Goal: Task Accomplishment & Management: Manage account settings

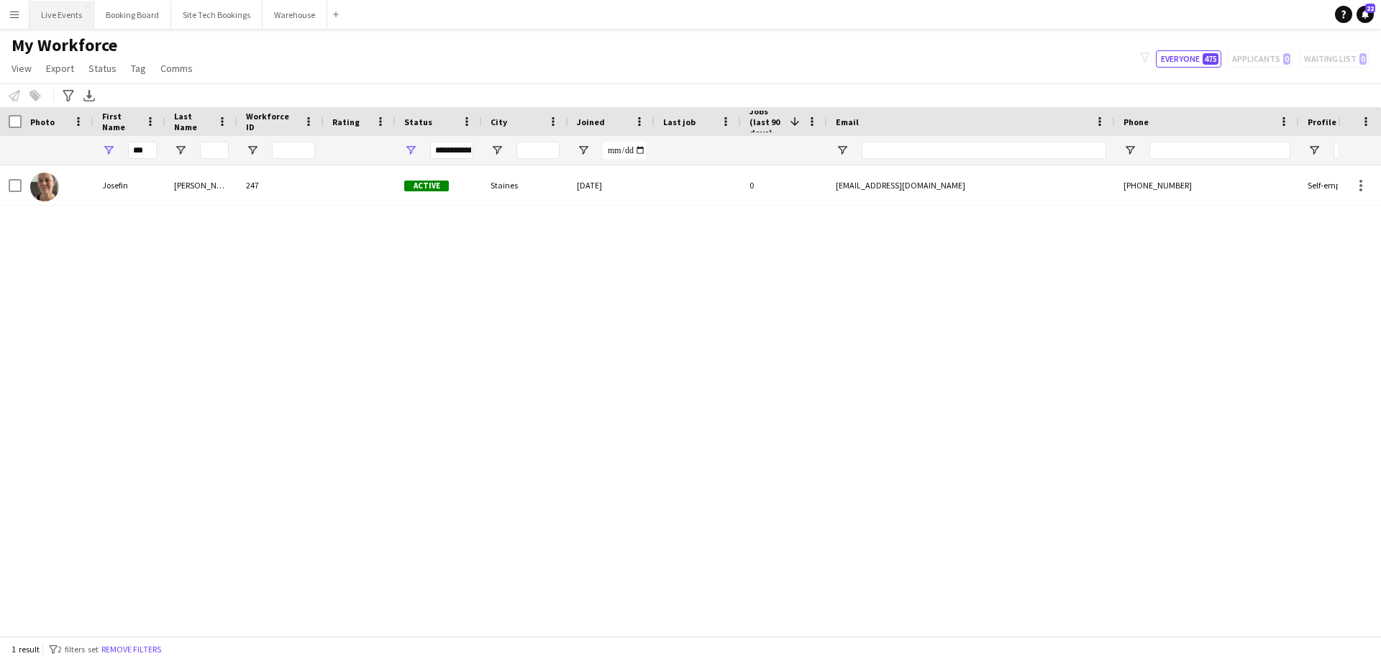
click at [66, 10] on button "Live Events Close" at bounding box center [61, 15] width 65 height 28
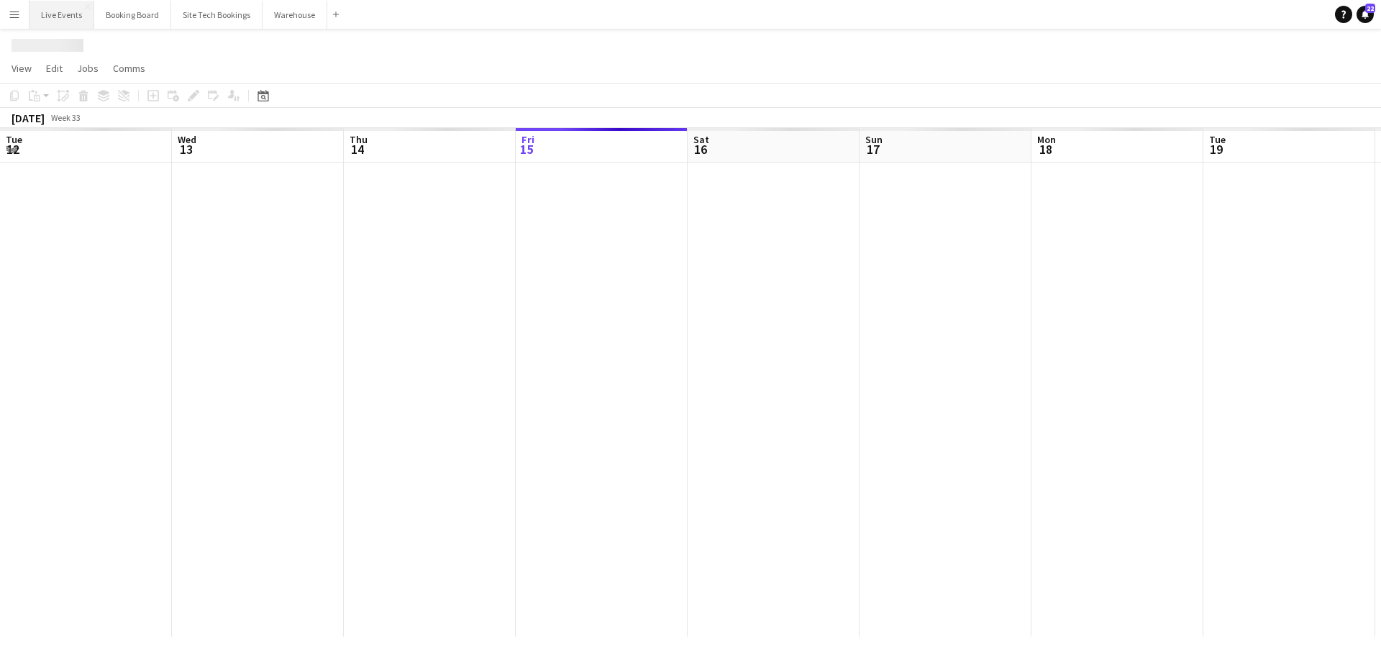
scroll to position [0, 344]
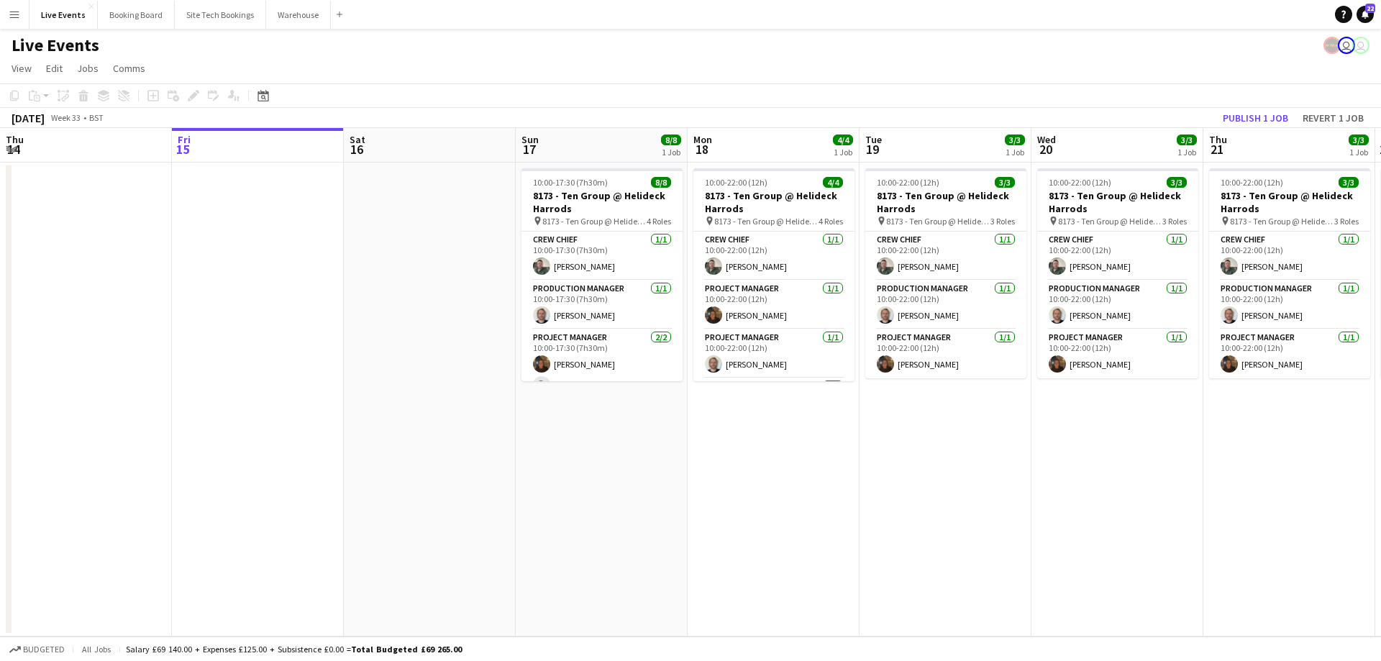
click at [1250, 461] on app-calendar-viewport "Tue 12 Wed 13 Thu 14 Fri 15 Sat 16 Sun 17 8/8 1 Job Mon 18 4/4 1 Job Tue 19 3/3…" at bounding box center [690, 382] width 1381 height 508
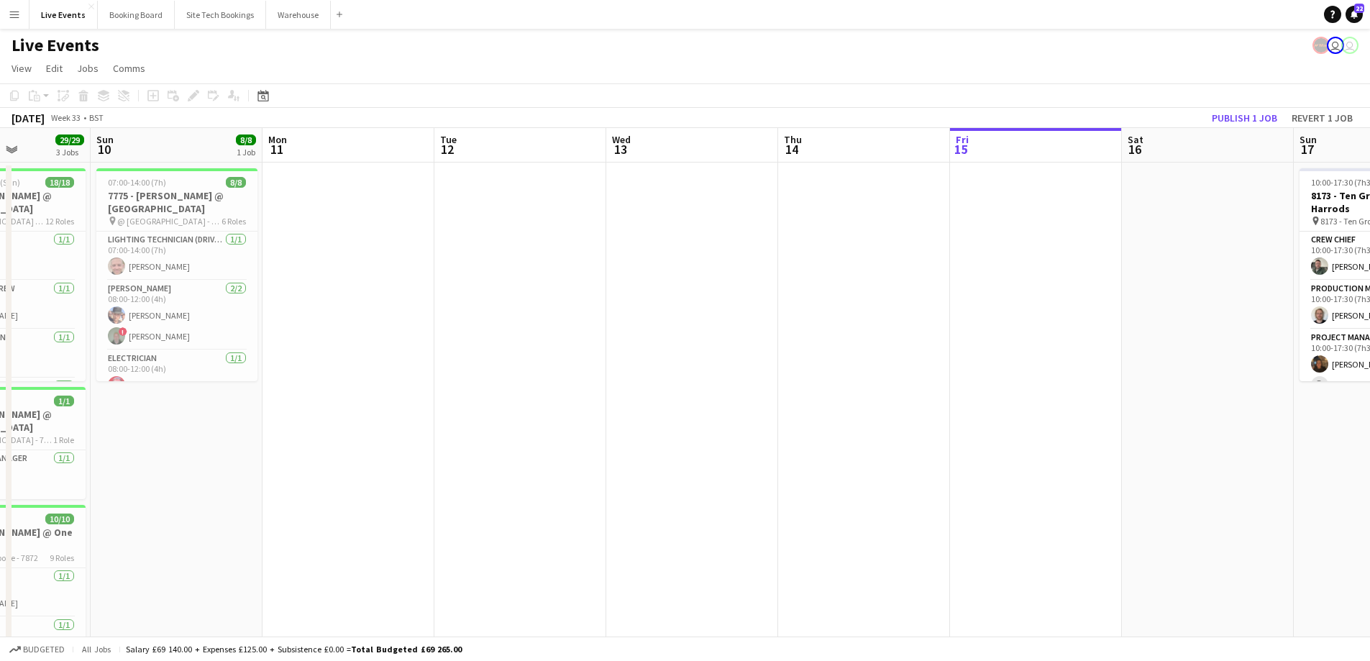
click at [1140, 523] on app-calendar-viewport "Thu 7 Fri 8 Sat 9 29/29 3 Jobs Sun 10 8/8 1 Job Mon 11 Tue 12 Wed 13 Thu 14 Fri…" at bounding box center [685, 438] width 1370 height 620
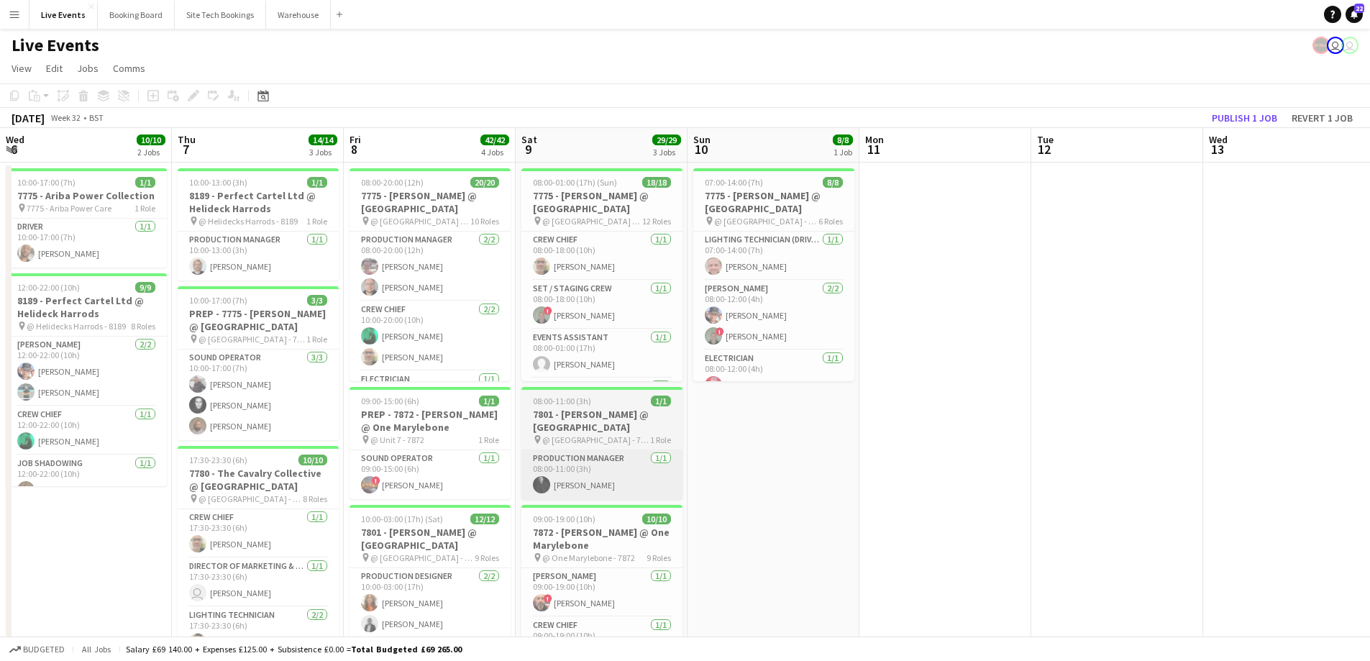
drag, startPoint x: 1043, startPoint y: 446, endPoint x: 1242, endPoint y: 473, distance: 200.3
click at [1263, 446] on app-calendar-viewport "Mon 4 5/5 1 Job Tue 5 1/1 1 Job Wed 6 10/10 2 Jobs Thu 7 14/14 3 Jobs Fri 8 42/…" at bounding box center [685, 547] width 1370 height 838
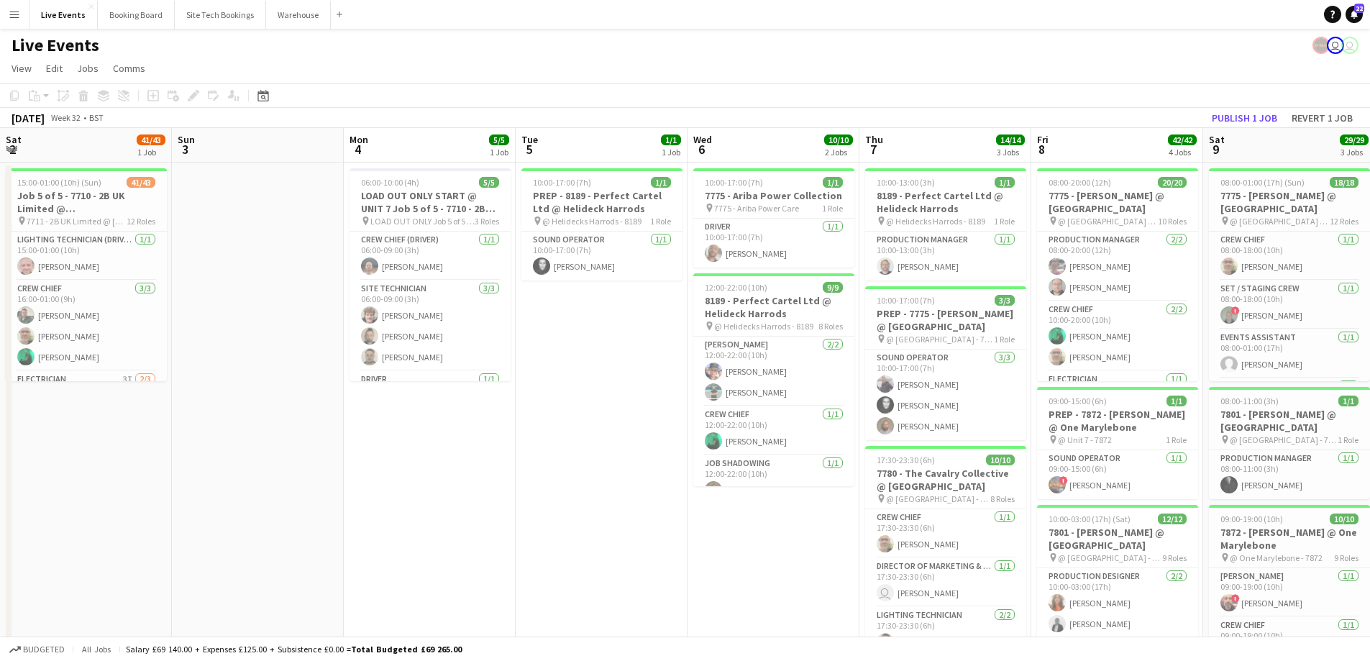
click at [1317, 498] on app-calendar-viewport "Thu 31 Fri 1 Sat 2 41/43 1 Job Sun 3 Mon 4 5/5 1 Job Tue 5 1/1 1 Job Wed 6 10/1…" at bounding box center [685, 547] width 1370 height 838
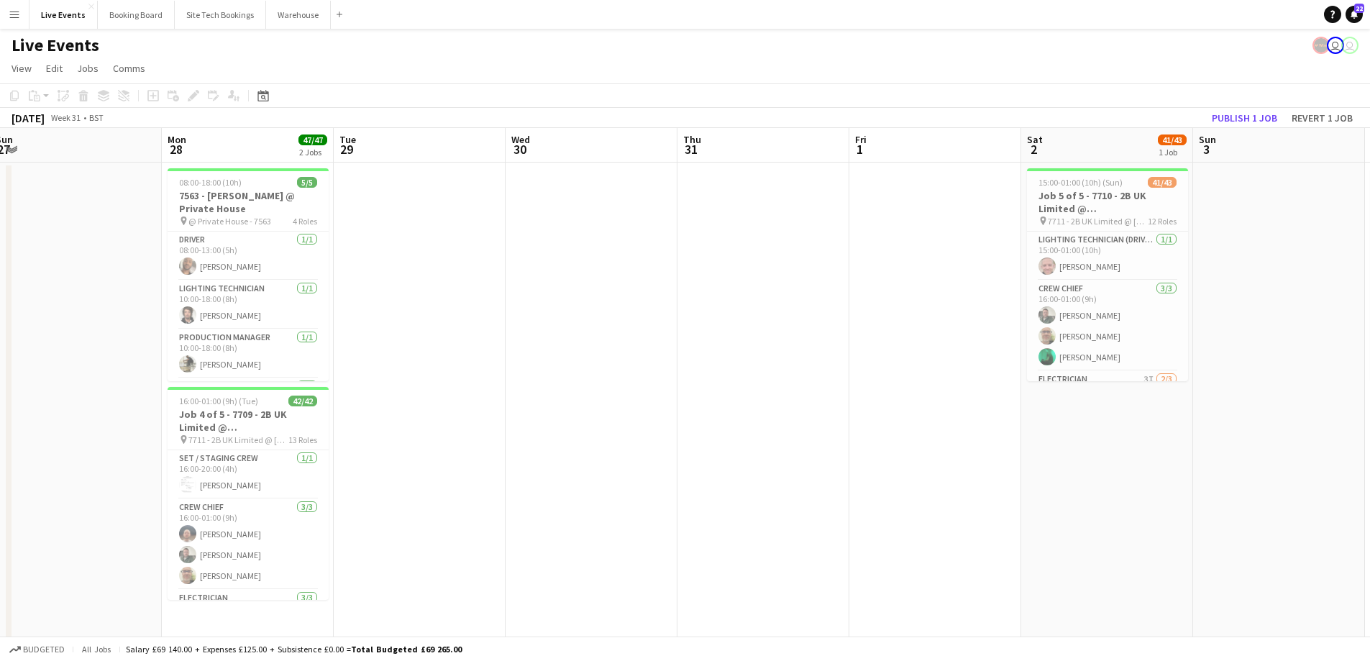
click at [1370, 513] on html "Menu Boards Boards Boards All jobs Status Workforce Workforce My Workforce Recr…" at bounding box center [685, 495] width 1370 height 991
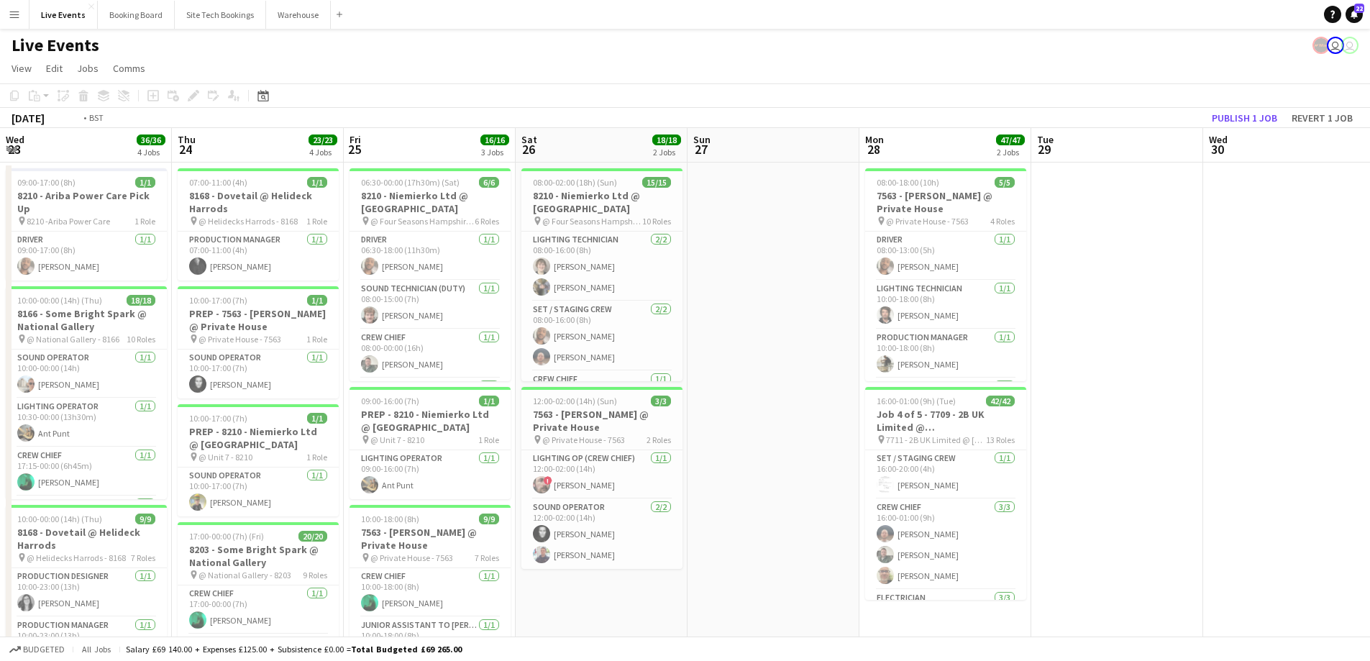
click at [1133, 529] on app-calendar-viewport "Mon 21 45/45 1 Job Tue 22 4/4 3 Jobs Wed 23 36/36 4 Jobs Thu 24 23/23 4 Jobs Fr…" at bounding box center [685, 547] width 1370 height 838
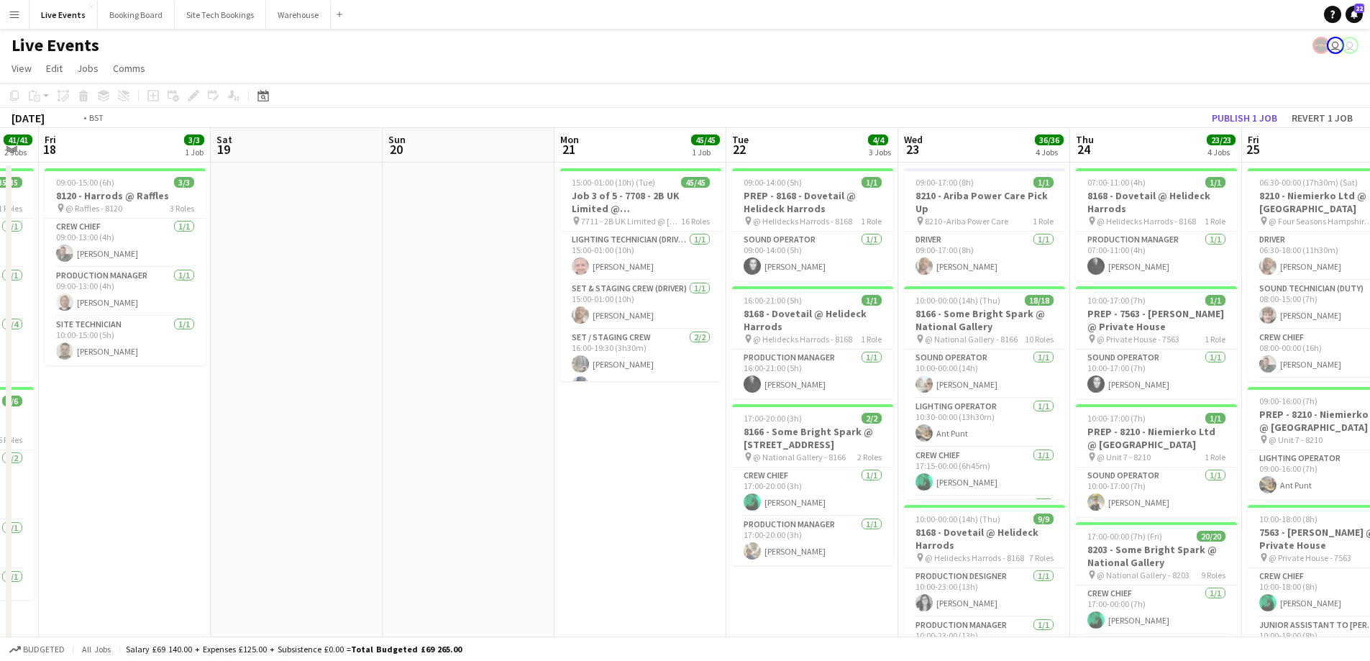
drag, startPoint x: 279, startPoint y: 496, endPoint x: 554, endPoint y: 496, distance: 274.7
click at [1160, 496] on app-calendar-viewport "Tue 15 57/58 3 Jobs Wed 16 16/16 4 Jobs Thu 17 41/41 2 Jobs Fri 18 3/3 1 Job Sa…" at bounding box center [685, 547] width 1370 height 838
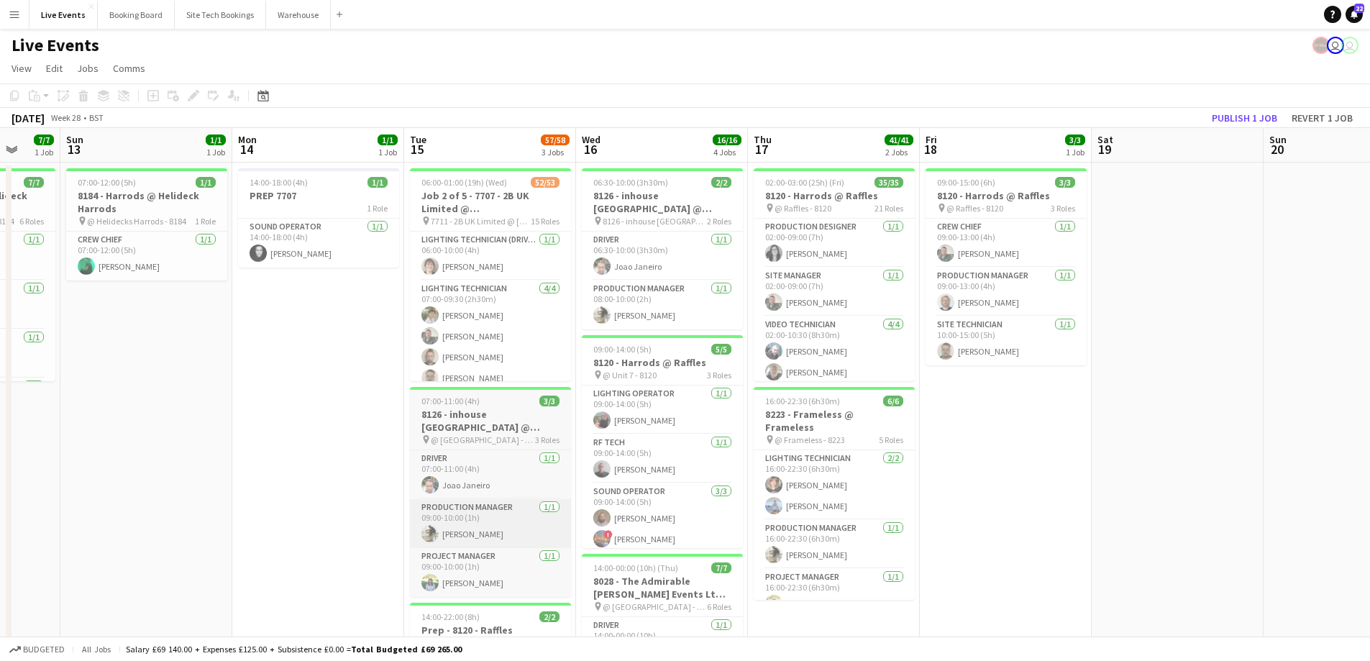
drag, startPoint x: 699, startPoint y: 488, endPoint x: 1187, endPoint y: 510, distance: 488.7
click at [1092, 488] on app-calendar-viewport "Thu 10 6/6 1 Job Fri 11 17/17 4 Jobs Sat 12 7/7 1 Job Sun 13 1/1 1 Job Mon 14 1…" at bounding box center [685, 547] width 1370 height 838
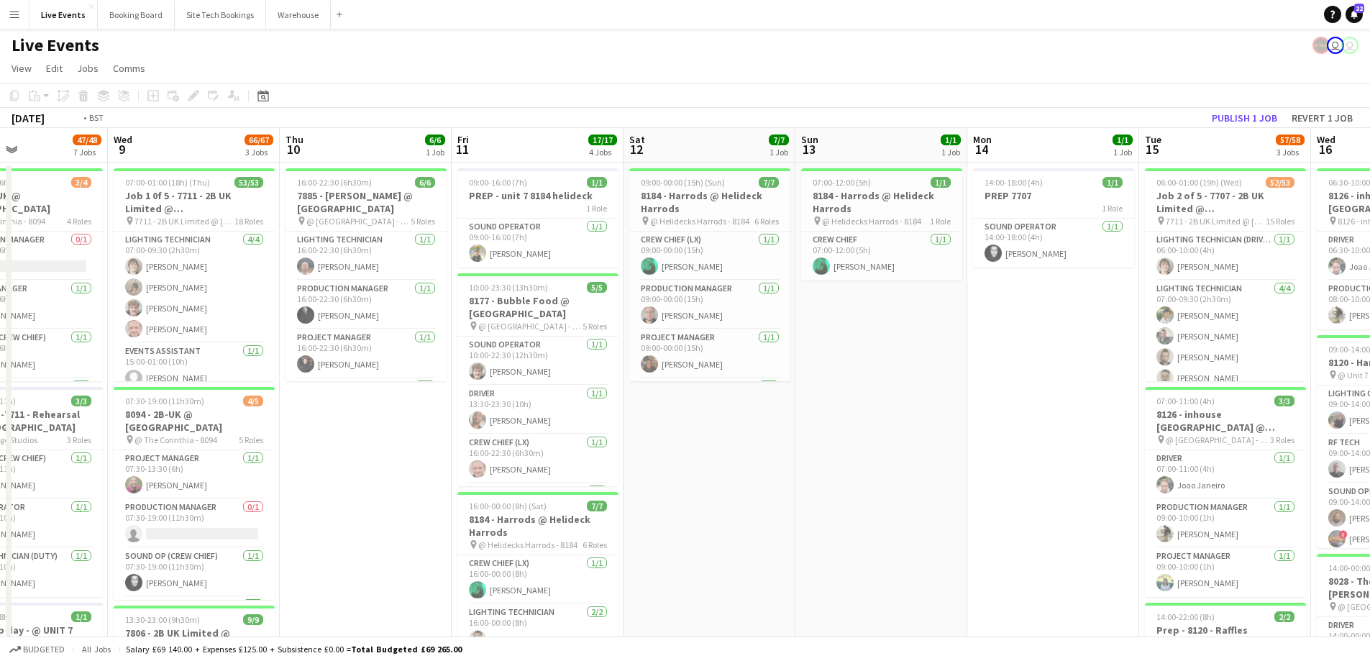
drag, startPoint x: 296, startPoint y: 483, endPoint x: 1247, endPoint y: 483, distance: 951.3
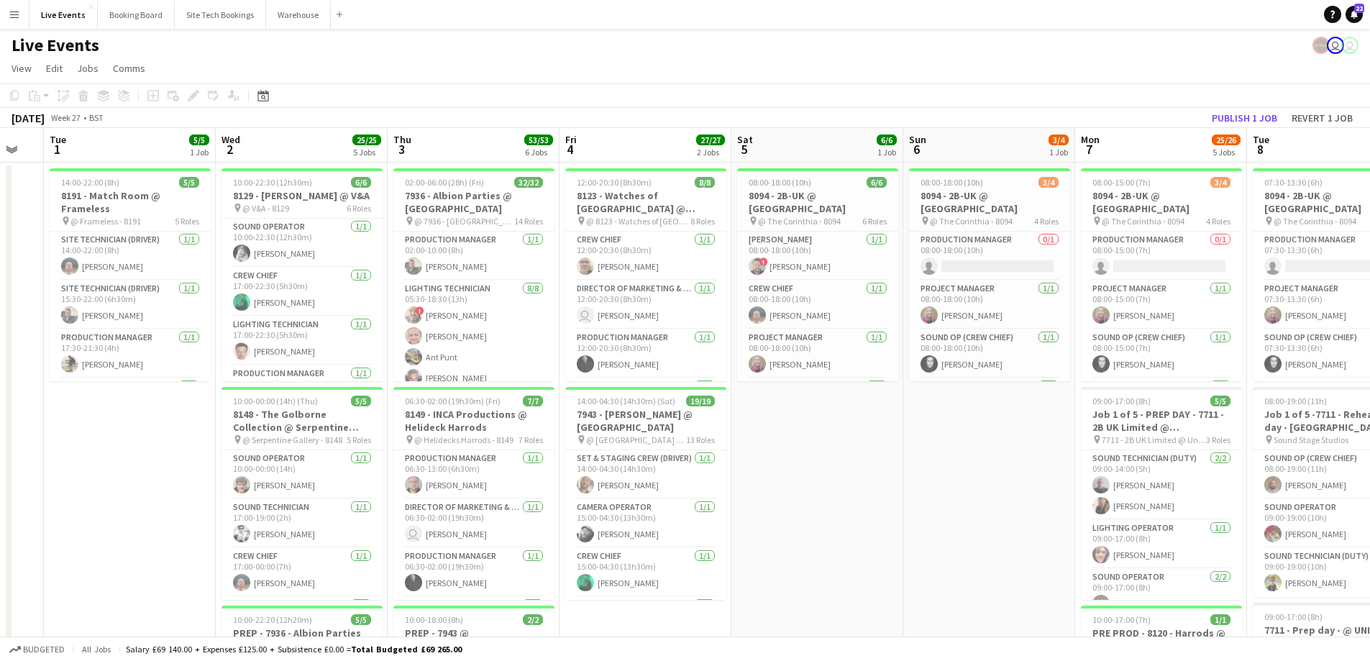
drag, startPoint x: 751, startPoint y: 502, endPoint x: 1282, endPoint y: 500, distance: 531.4
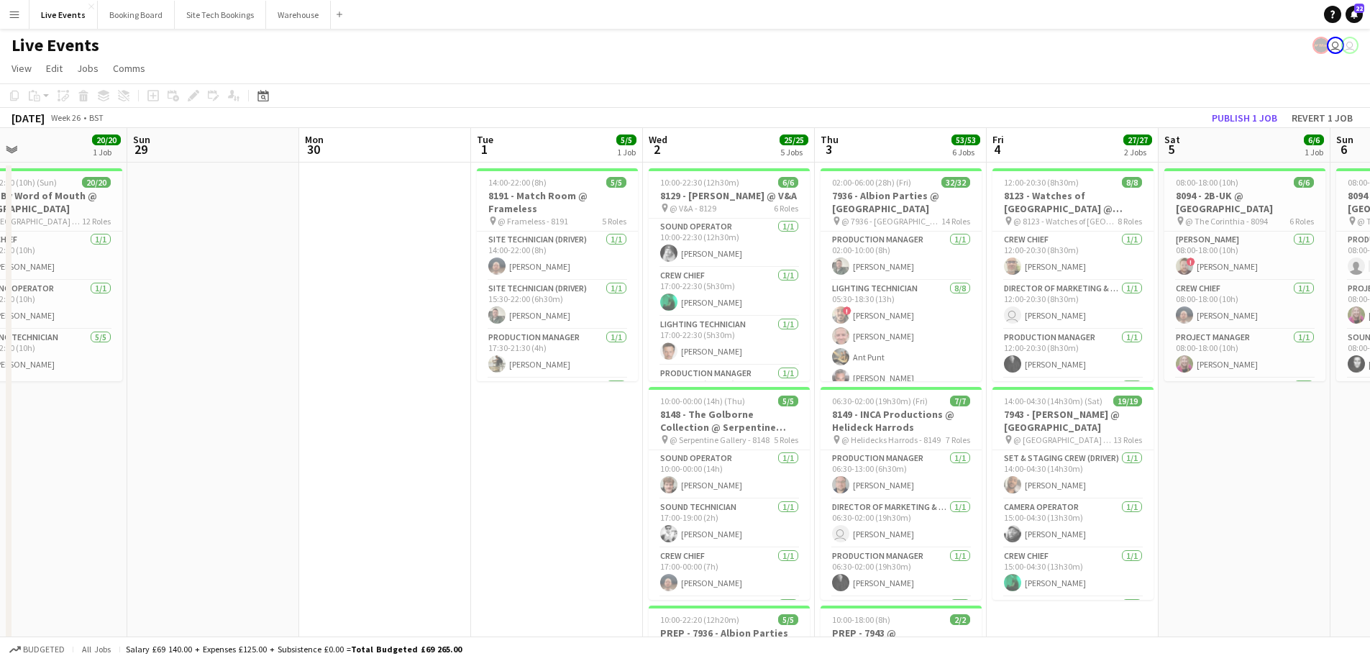
drag, startPoint x: 956, startPoint y: 513, endPoint x: 1199, endPoint y: 515, distance: 243.8
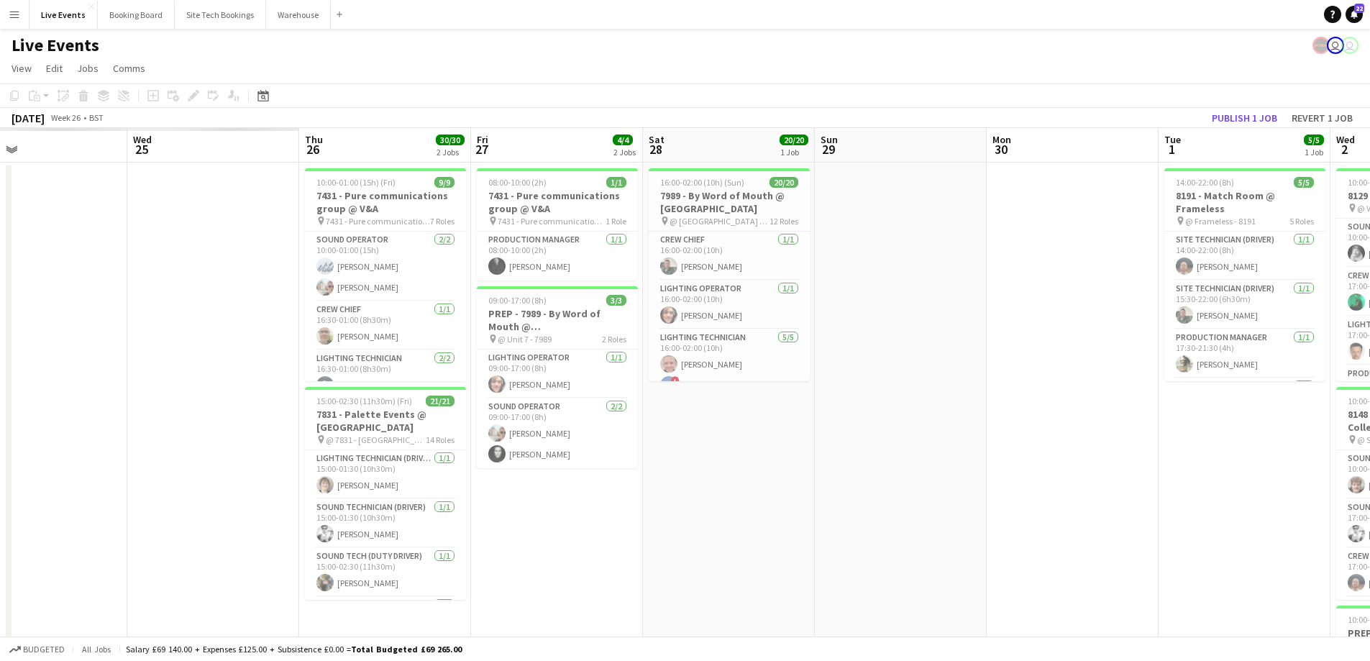
scroll to position [0, 421]
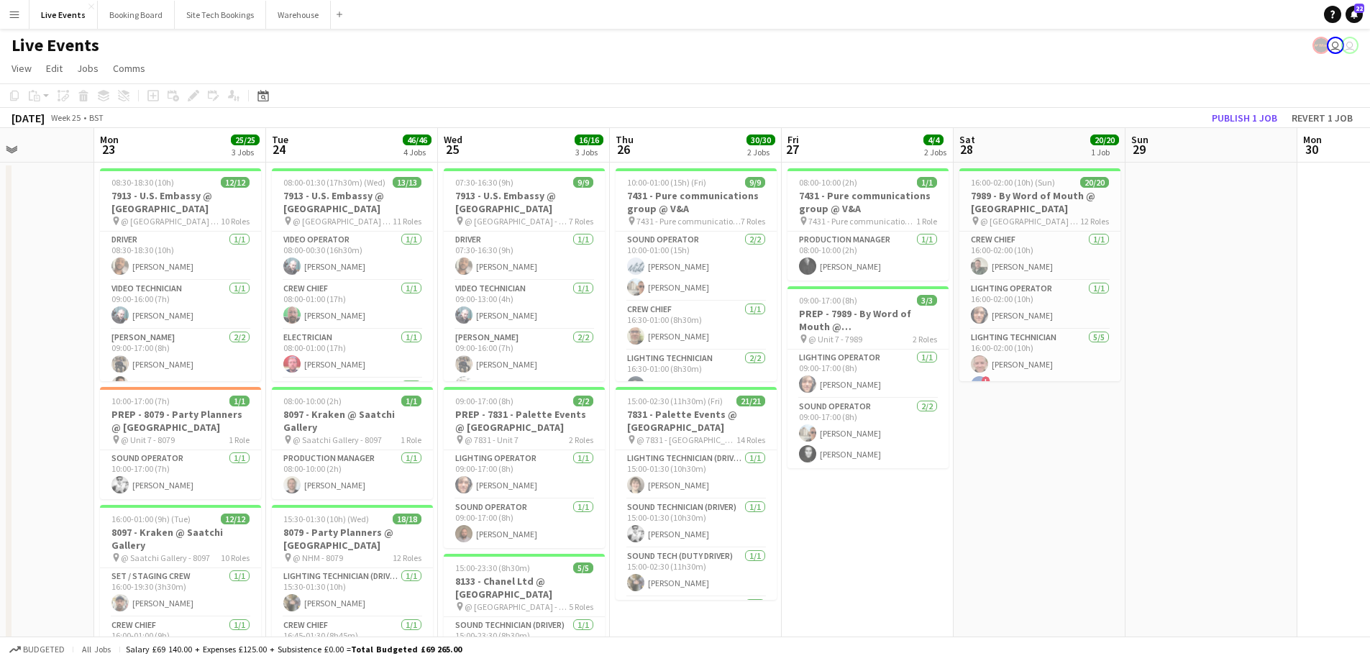
drag, startPoint x: 1214, startPoint y: 547, endPoint x: 1353, endPoint y: 559, distance: 140.0
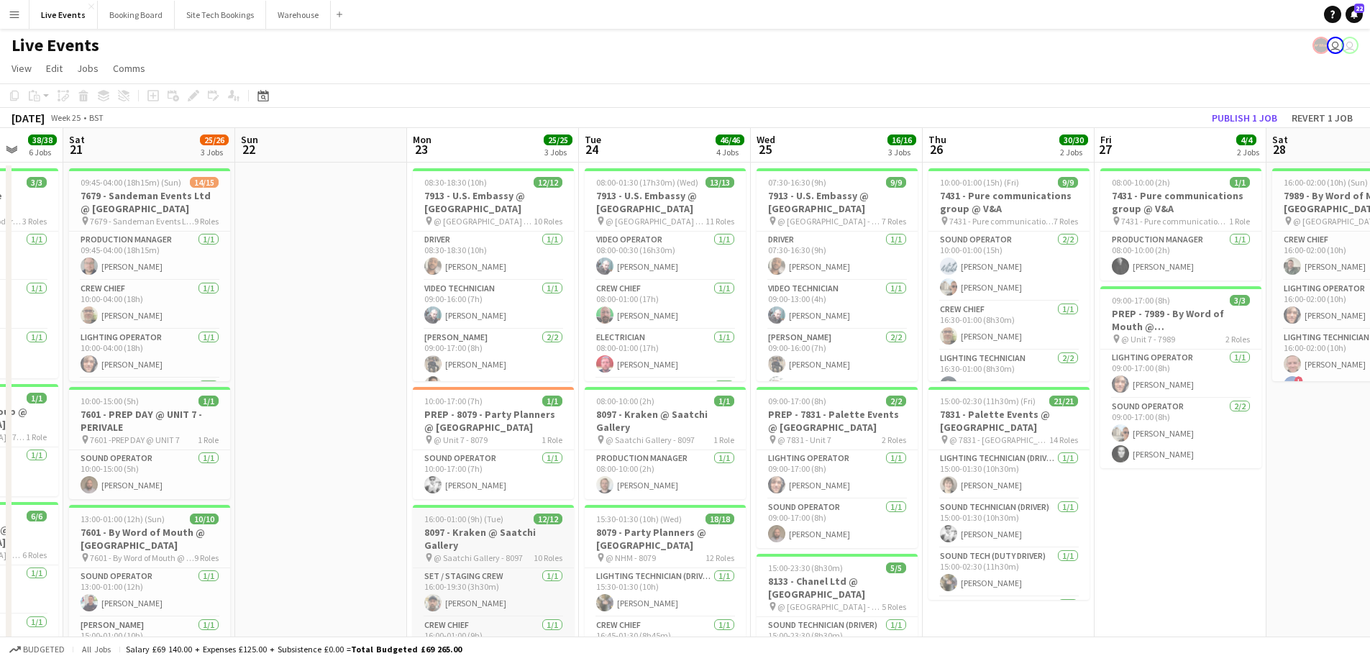
drag, startPoint x: 761, startPoint y: 498, endPoint x: 1261, endPoint y: 518, distance: 500.2
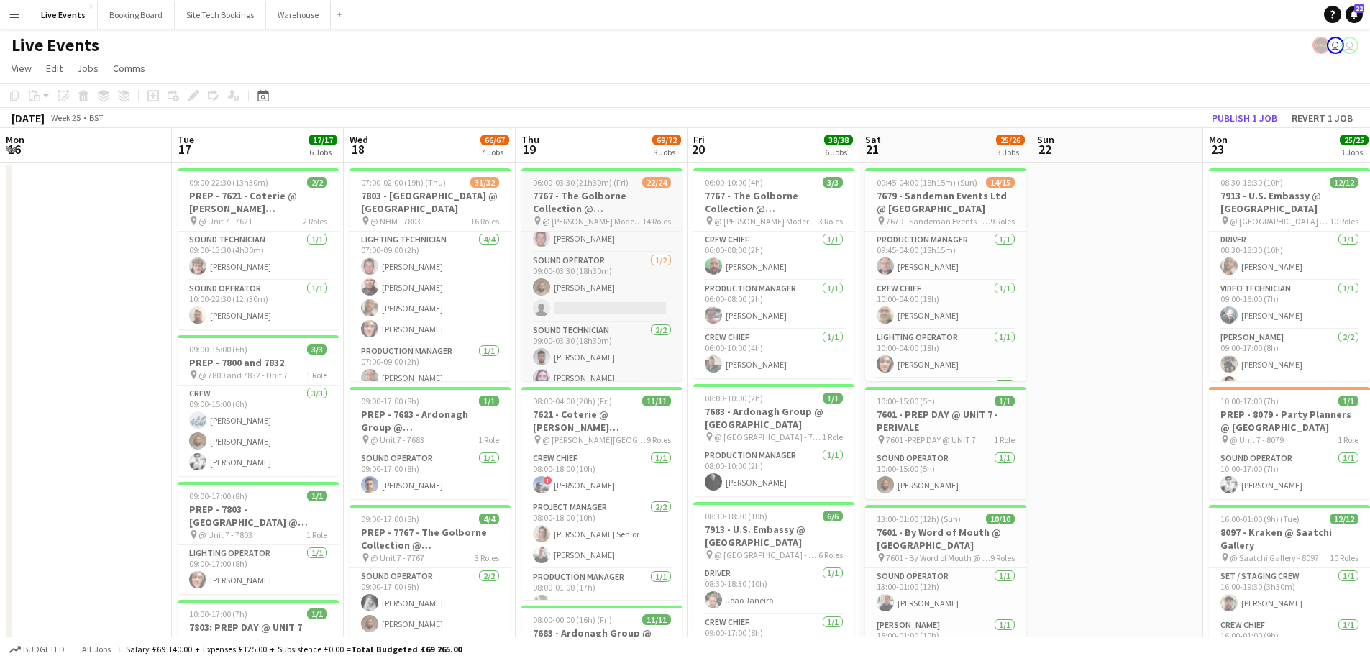
scroll to position [618, 0]
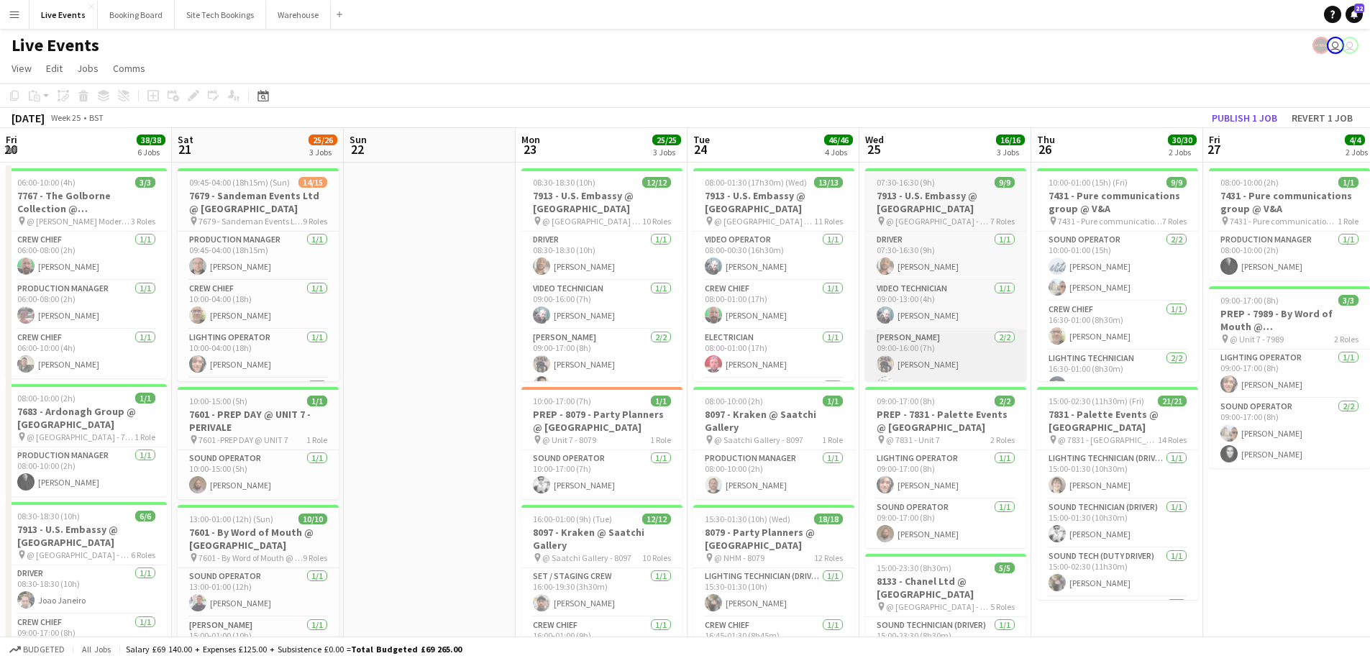
scroll to position [0, 532]
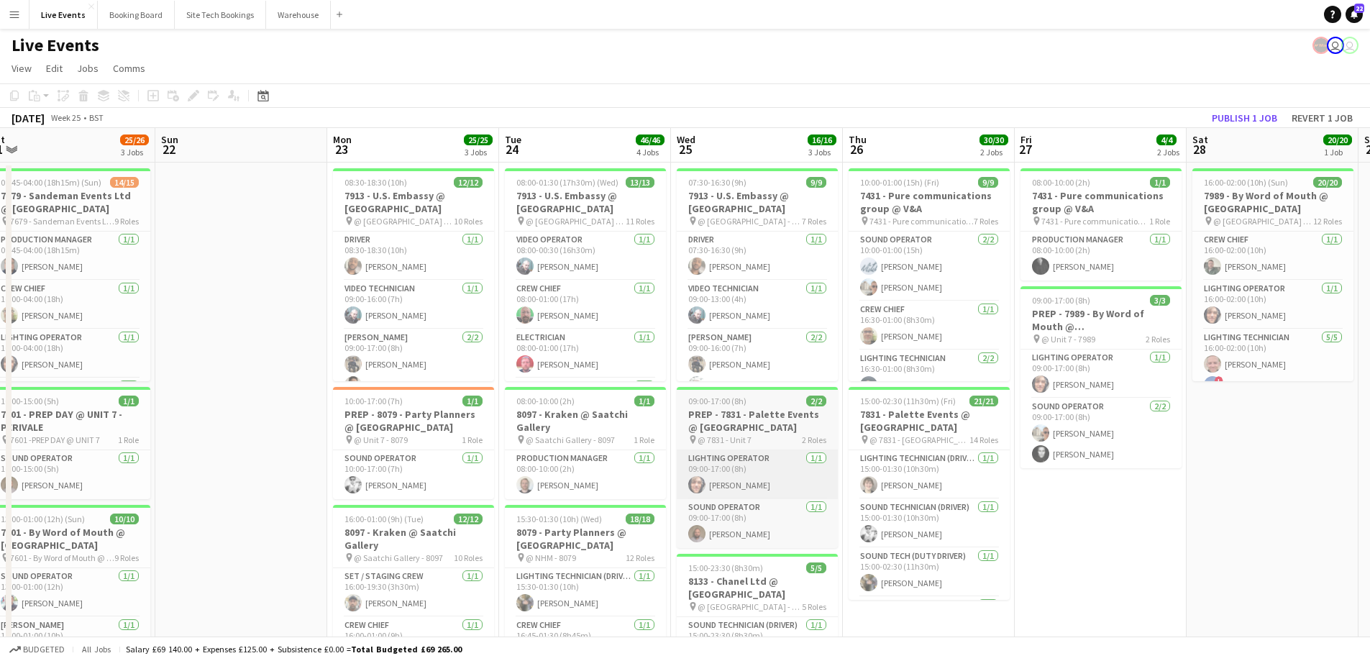
drag, startPoint x: 523, startPoint y: 458, endPoint x: 482, endPoint y: 487, distance: 50.1
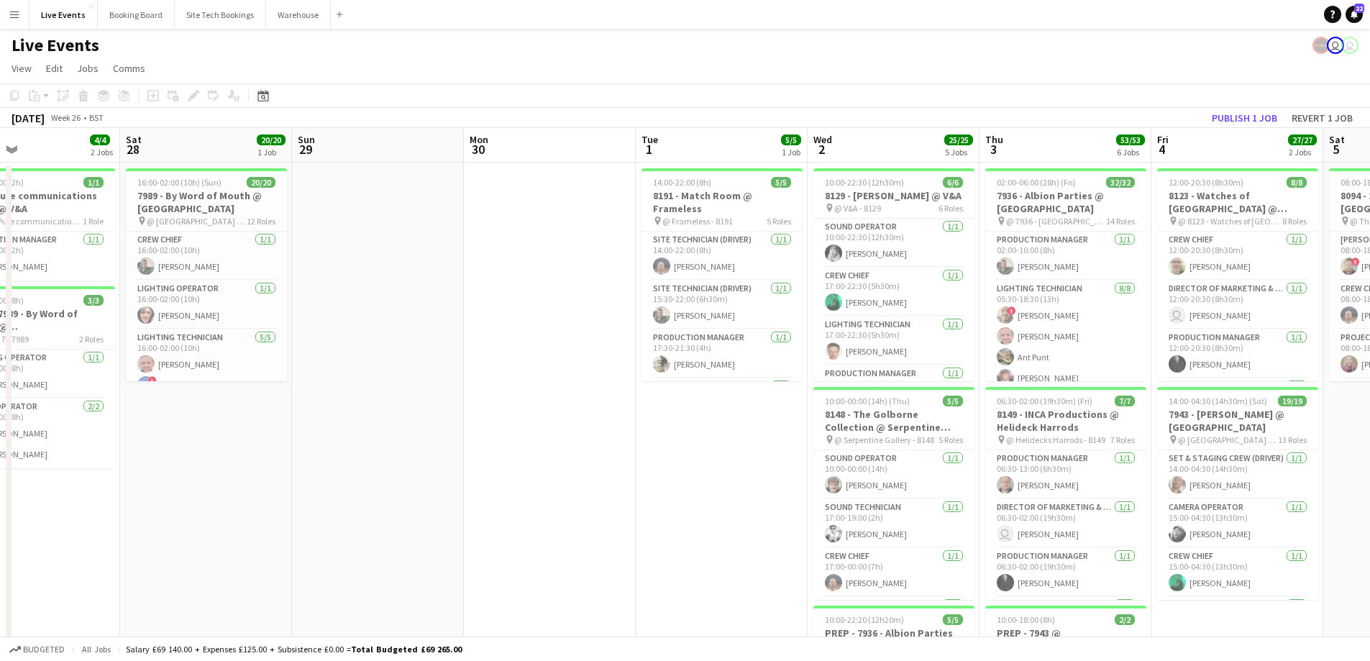
scroll to position [0, 416]
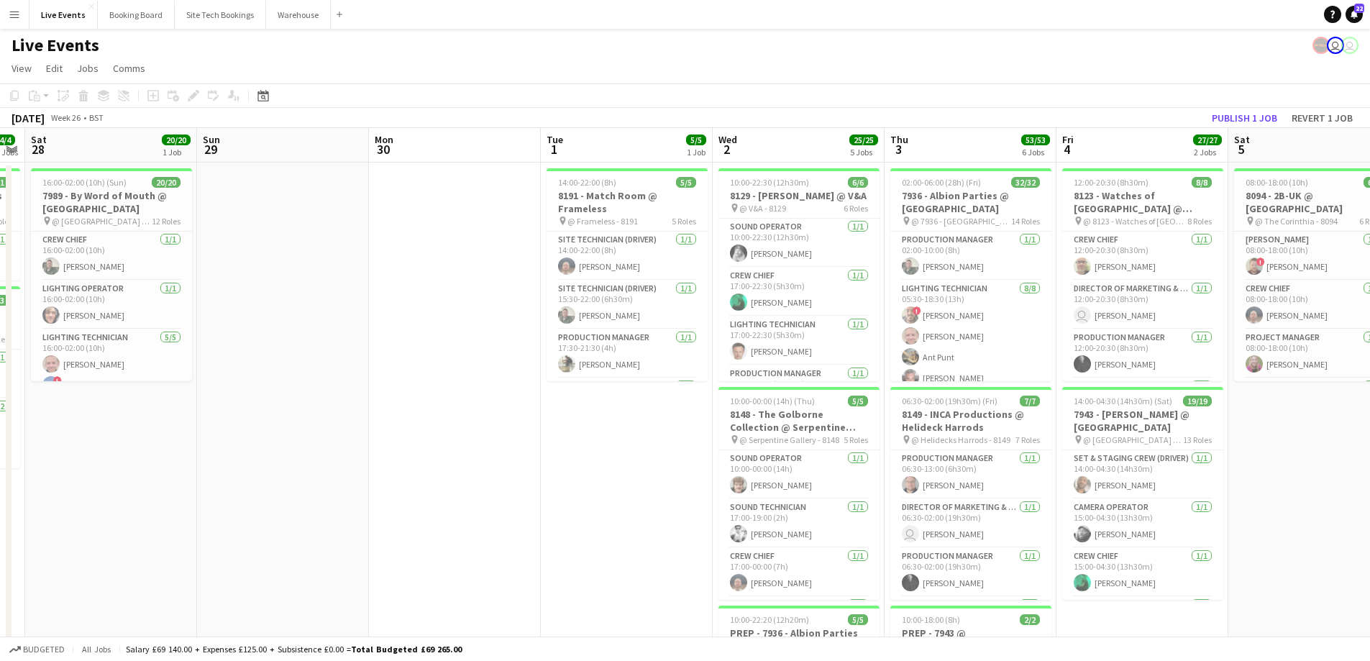
drag, startPoint x: 592, startPoint y: 480, endPoint x: 490, endPoint y: 489, distance: 101.8
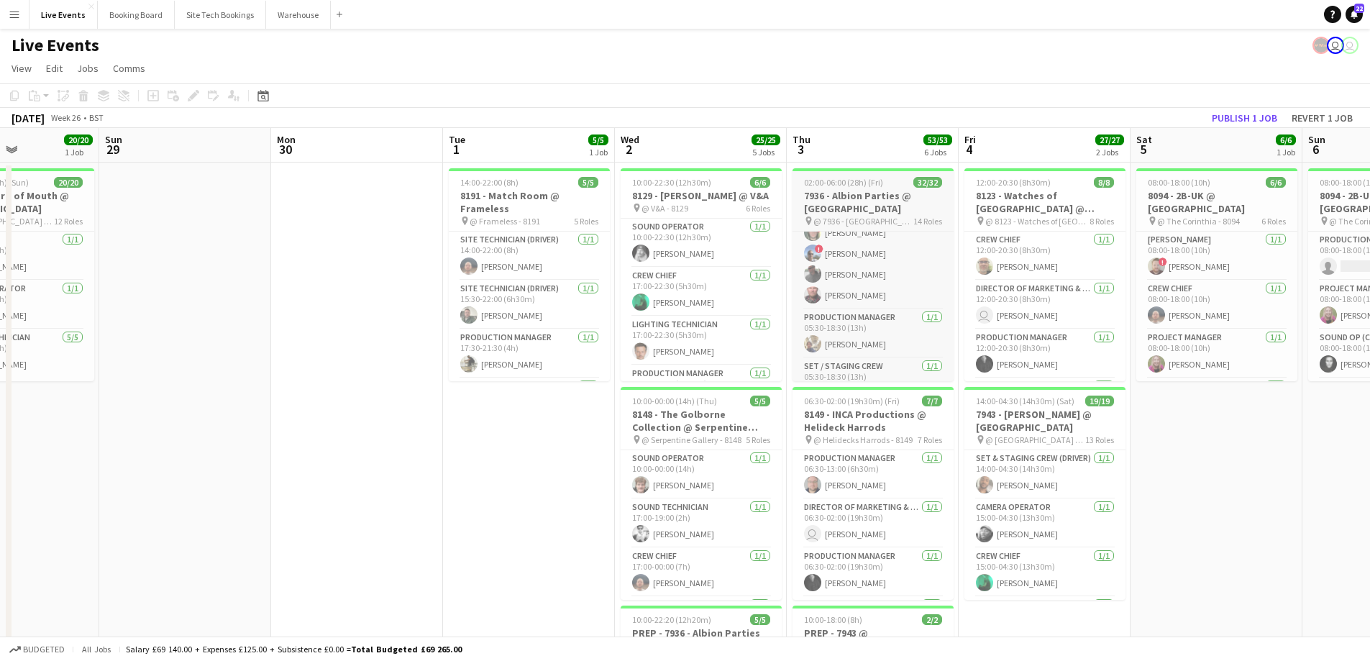
scroll to position [178, 0]
drag, startPoint x: 1184, startPoint y: 471, endPoint x: 383, endPoint y: 464, distance: 801.8
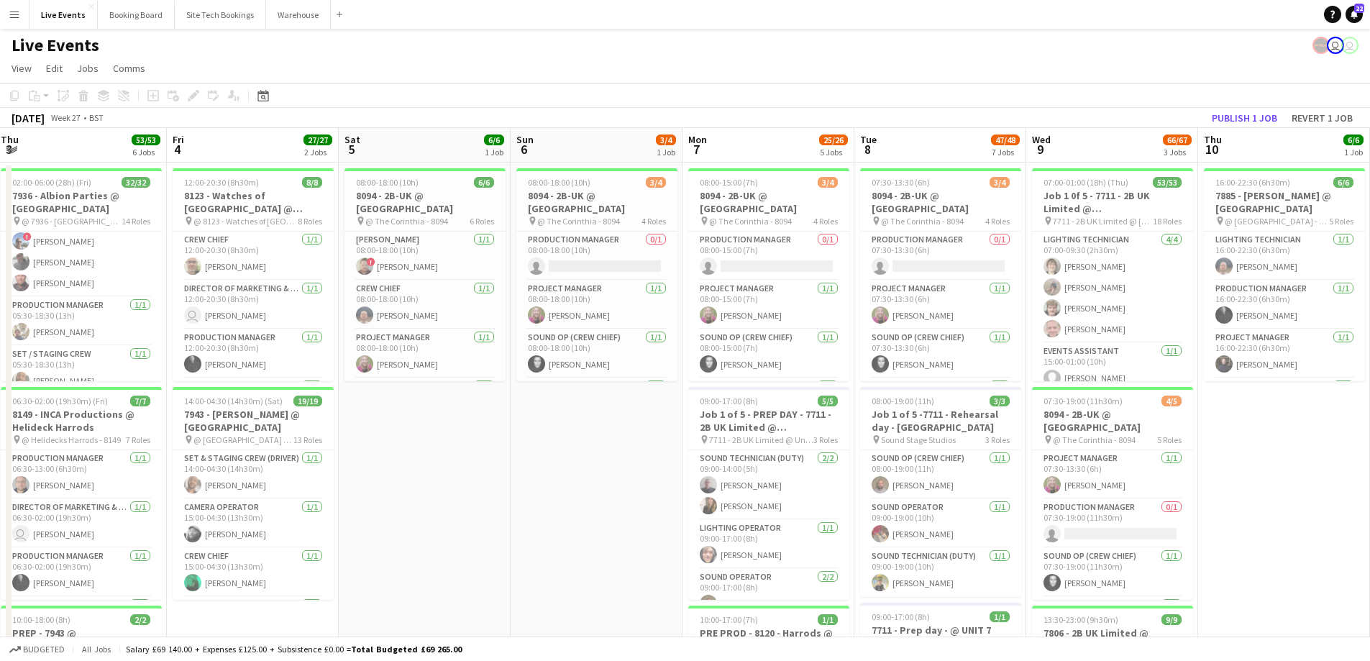
drag, startPoint x: 1227, startPoint y: 454, endPoint x: 657, endPoint y: 478, distance: 571.4
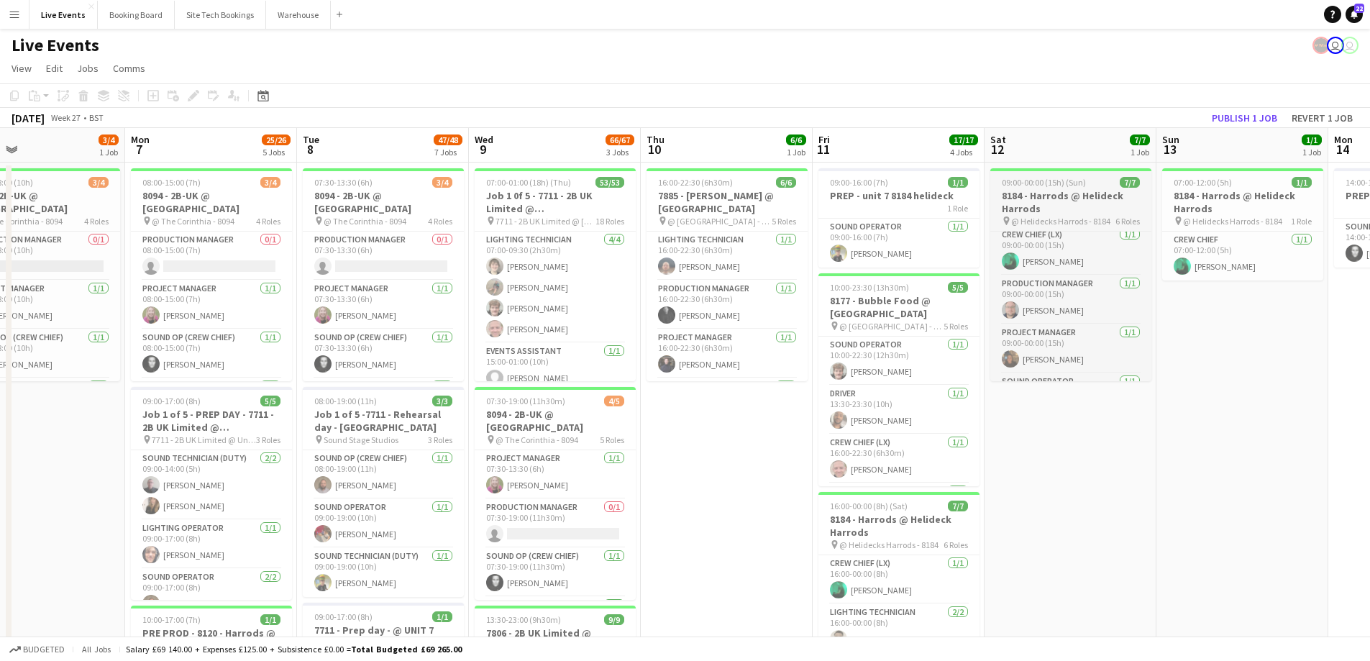
scroll to position [0, 0]
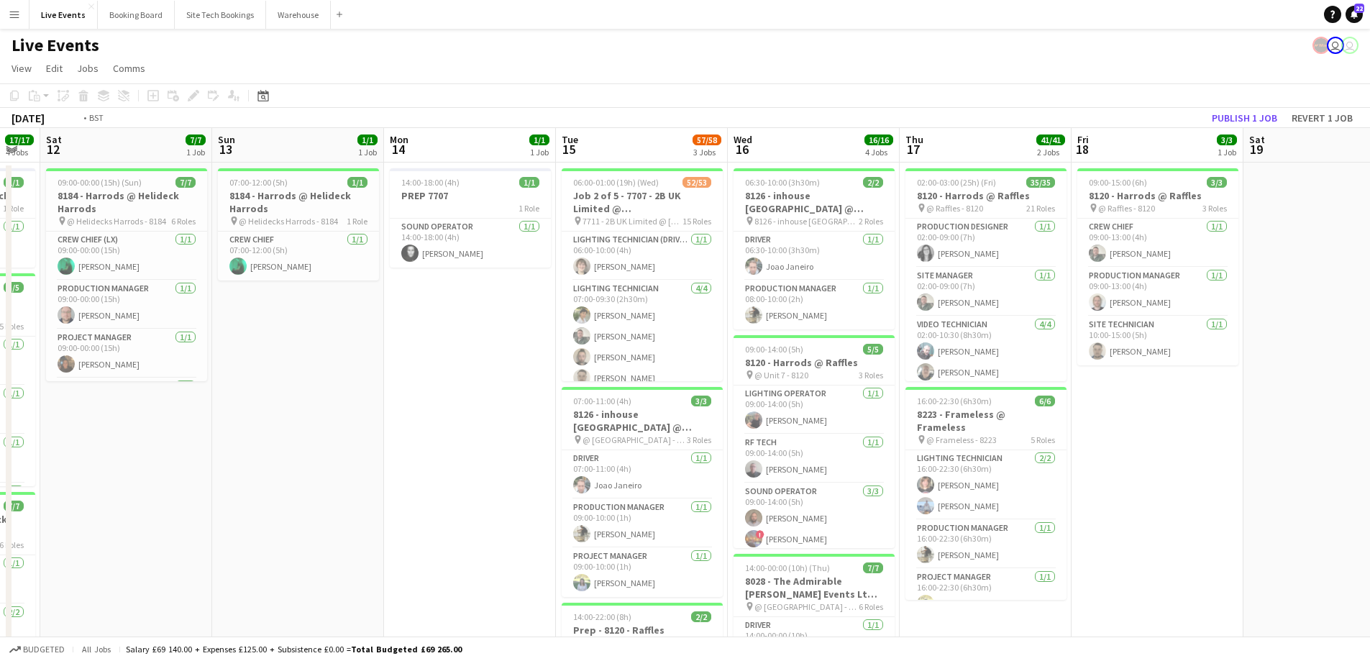
drag, startPoint x: 522, startPoint y: 533, endPoint x: 288, endPoint y: 530, distance: 233.7
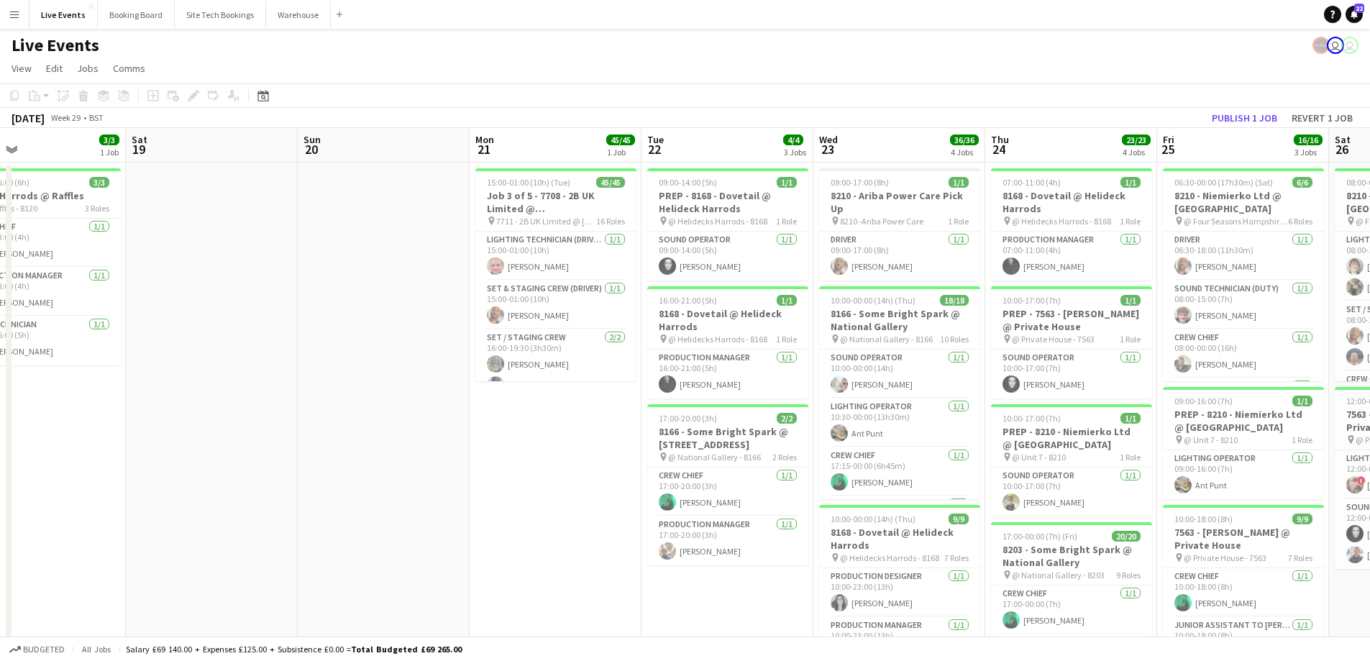
drag, startPoint x: 613, startPoint y: 536, endPoint x: 344, endPoint y: 541, distance: 269.7
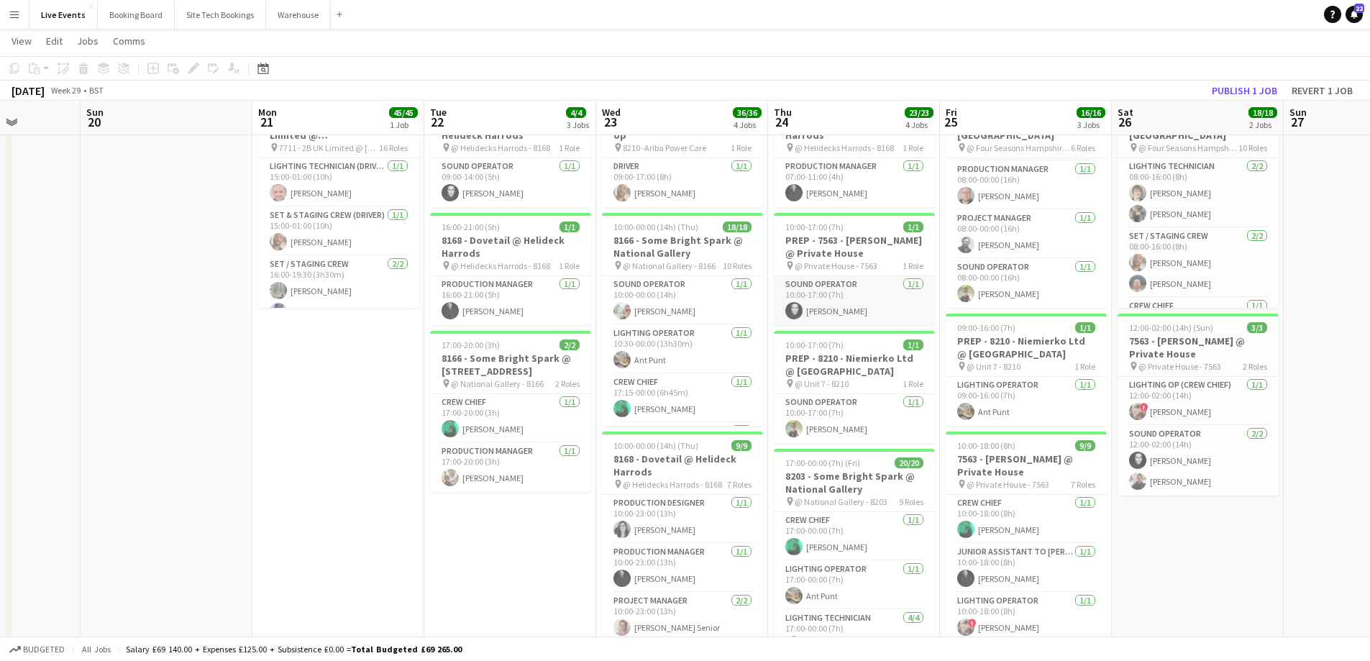
scroll to position [0, 0]
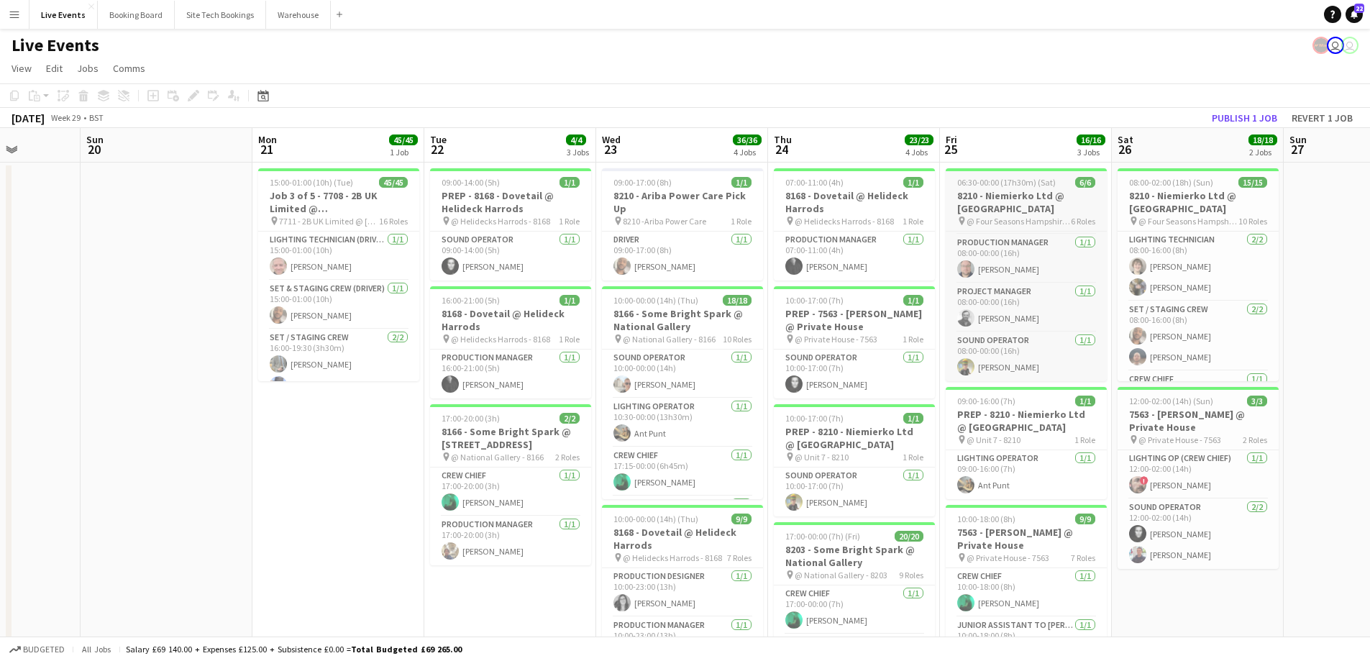
click at [1026, 201] on h3 "8210 - Niemierko Ltd @ [GEOGRAPHIC_DATA]" at bounding box center [1026, 202] width 161 height 26
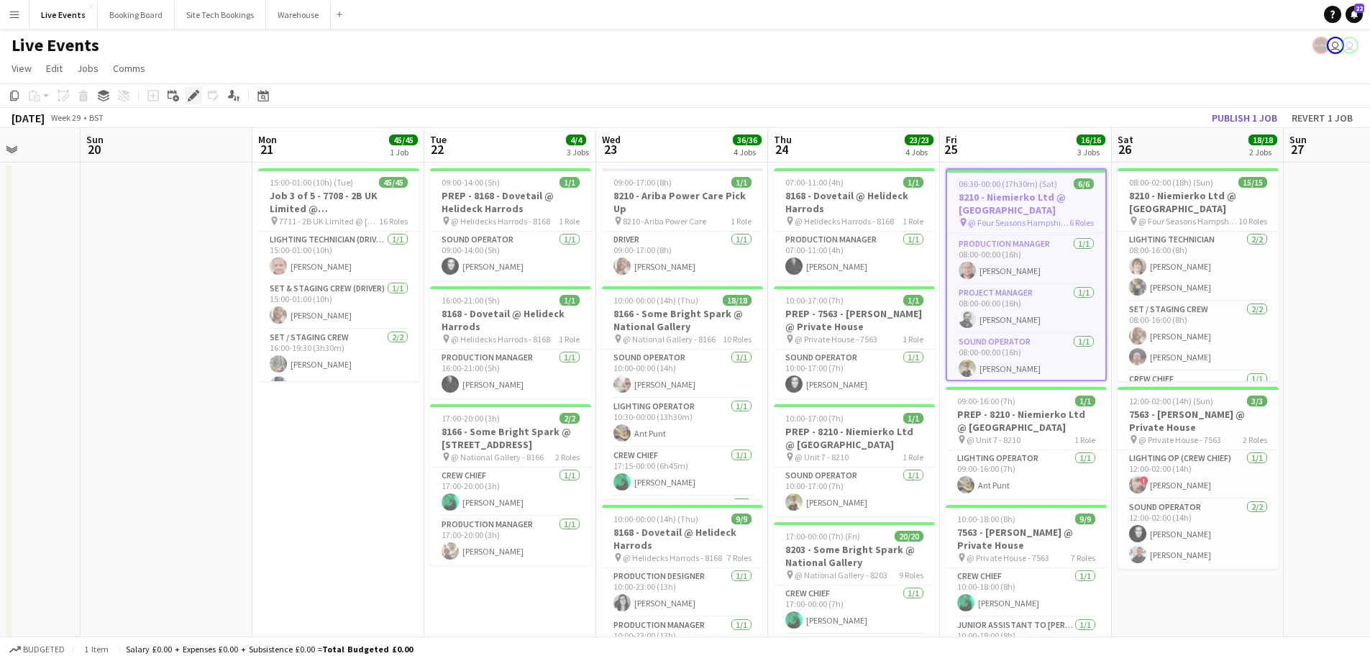
click at [196, 95] on icon at bounding box center [193, 96] width 8 height 8
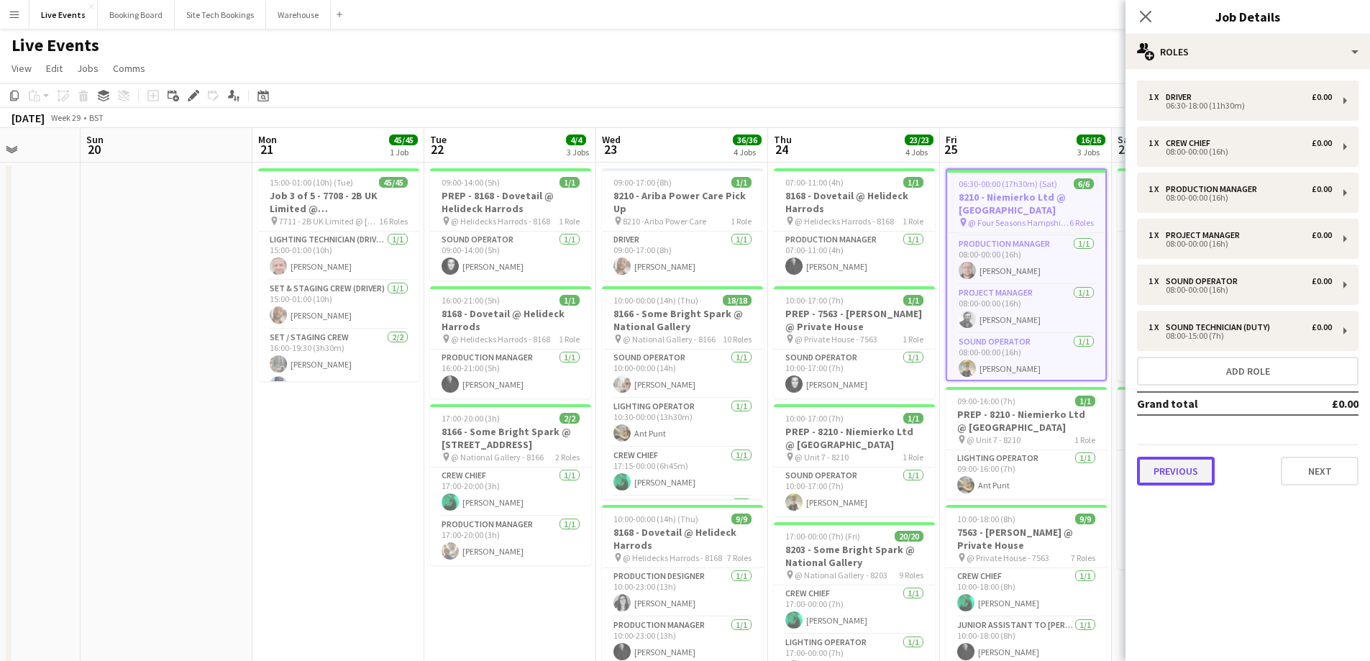
click at [1164, 478] on button "Previous" at bounding box center [1176, 471] width 78 height 29
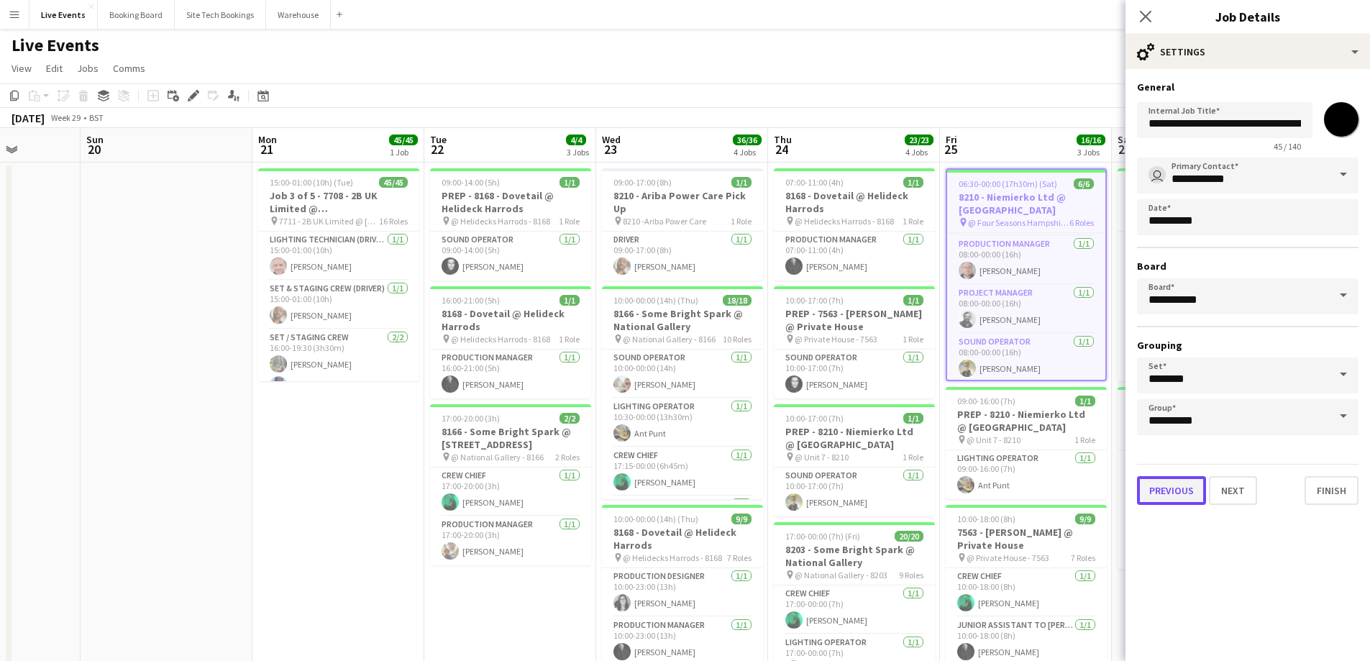
click at [1183, 492] on button "Previous" at bounding box center [1171, 490] width 69 height 29
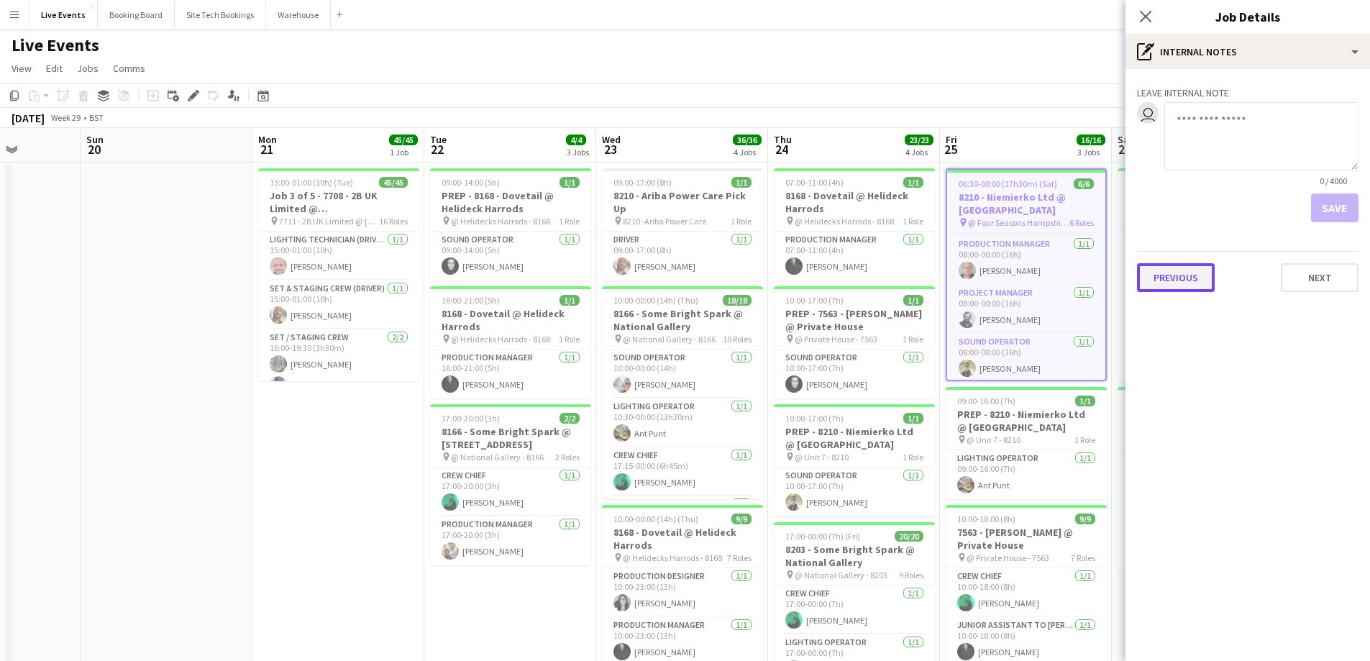
click at [1185, 285] on button "Previous" at bounding box center [1176, 277] width 78 height 29
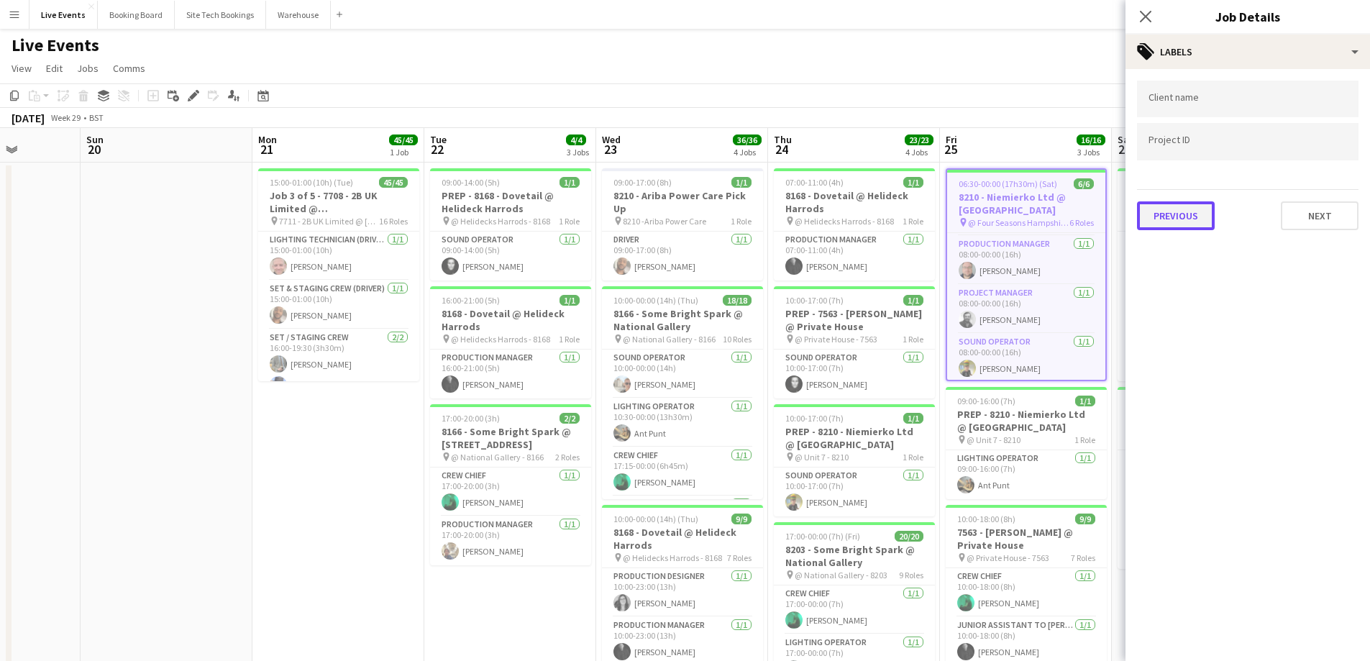
click at [1185, 228] on button "Previous" at bounding box center [1176, 215] width 78 height 29
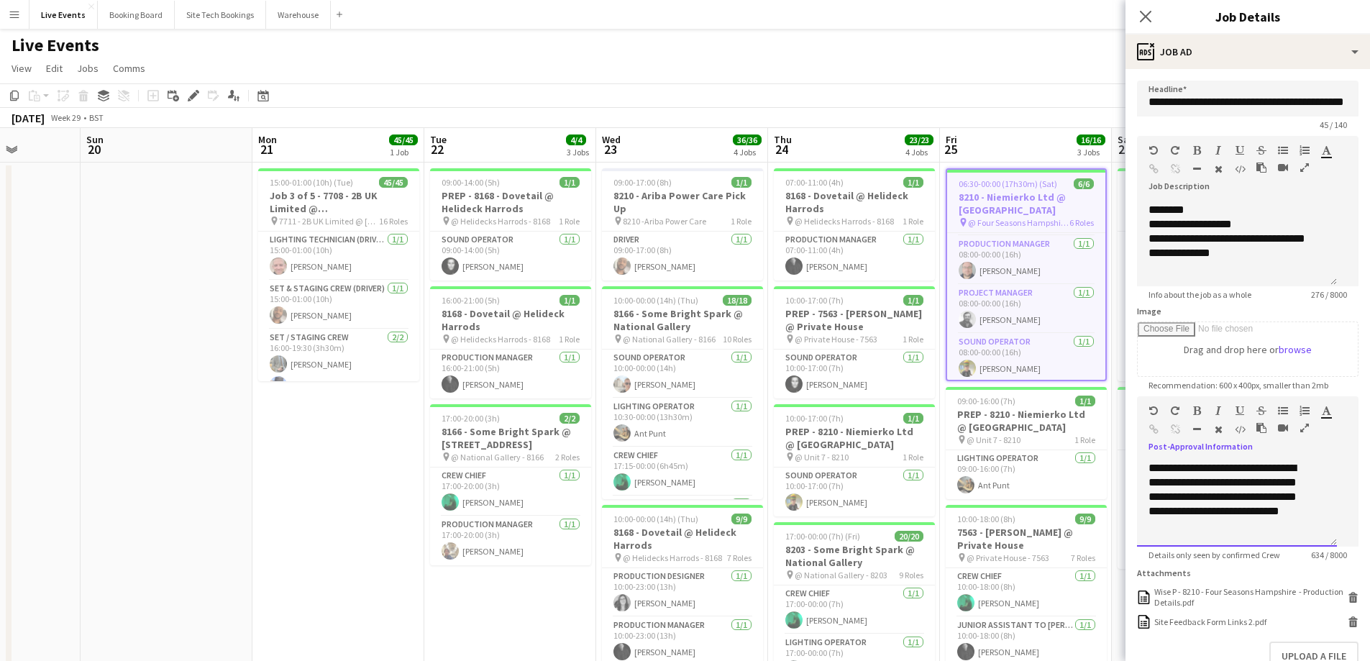
scroll to position [314, 0]
click at [1278, 600] on div "Wise P - 8210 - Four Seasons Hampshire - Production Details.pdf" at bounding box center [1249, 597] width 190 height 22
click at [1147, 19] on icon at bounding box center [1145, 16] width 14 height 14
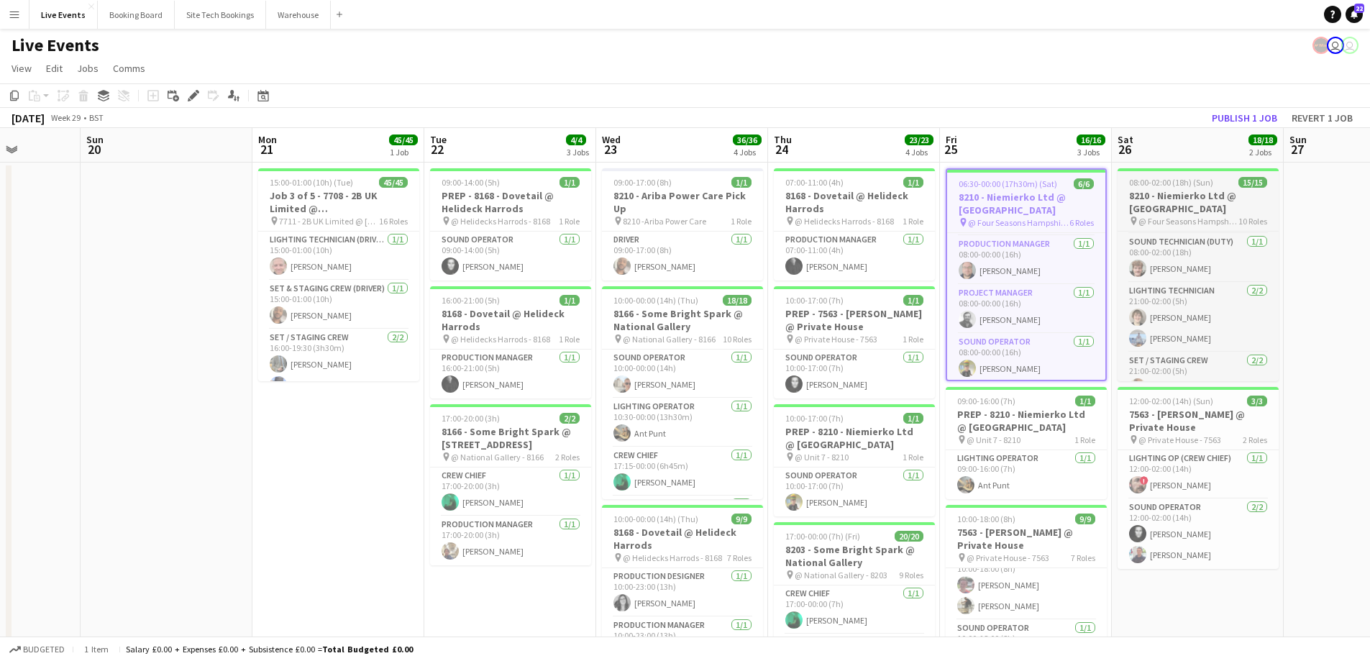
scroll to position [406, 0]
